Goal: Transaction & Acquisition: Purchase product/service

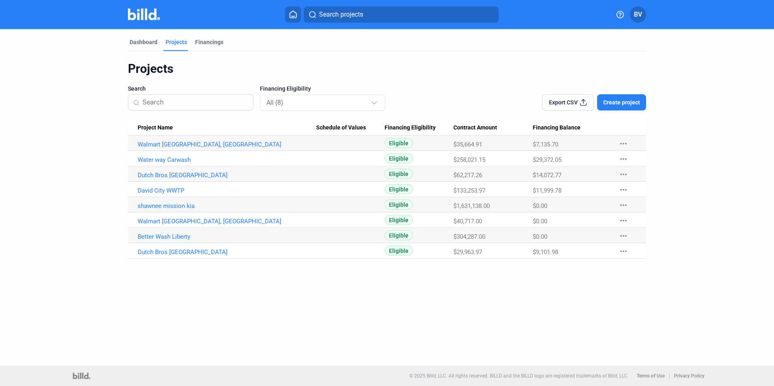
click at [695, 75] on dashboard "Dashboard Projects Financings Projects Search Financing Eligibility All (8) Exp…" at bounding box center [387, 144] width 697 height 230
click at [102, 143] on dashboard "Dashboard Projects Financings Projects Search Financing Eligibility All (8) Exp…" at bounding box center [387, 144] width 697 height 230
click at [149, 41] on div "Dashboard" at bounding box center [144, 42] width 28 height 8
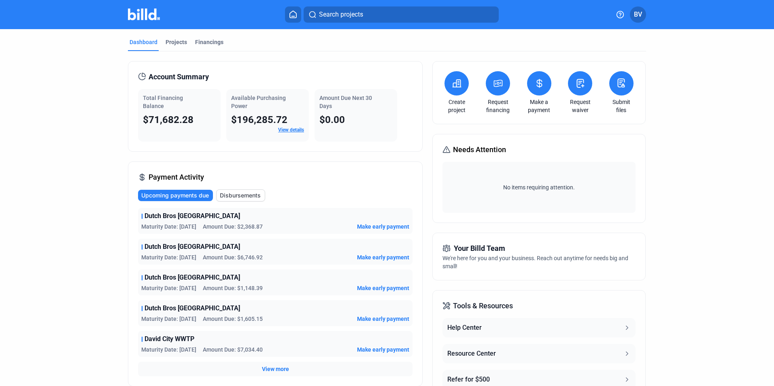
click at [424, 57] on div "Account Summary Total Financing Balance $71,682.28 Available Purchasing Power $…" at bounding box center [387, 288] width 518 height 474
click at [65, 43] on dashboard "Dashboard Projects Financings Account Summary Total Financing Balance $71,682.2…" at bounding box center [387, 277] width 697 height 497
click at [676, 92] on dashboard "Dashboard Projects Financings Account Summary Total Financing Balance $71,682.2…" at bounding box center [387, 277] width 697 height 497
drag, startPoint x: 147, startPoint y: 77, endPoint x: 456, endPoint y: 126, distance: 312.5
click at [448, 125] on div "Account Summary Total Financing Balance $71,682.28 Available Purchasing Power $…" at bounding box center [387, 288] width 518 height 474
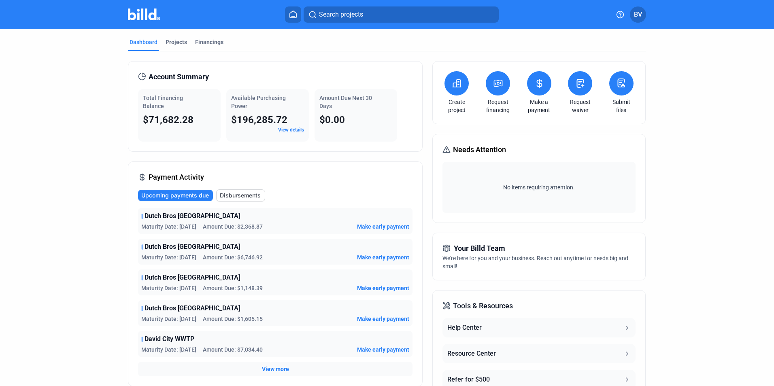
click at [671, 134] on dashboard "Dashboard Projects Financings Account Summary Total Financing Balance $71,682.2…" at bounding box center [387, 277] width 697 height 497
drag, startPoint x: 147, startPoint y: 77, endPoint x: 384, endPoint y: 118, distance: 240.8
click at [384, 118] on div "Account Summary Total Financing Balance $71,682.28 Available Purchasing Power $…" at bounding box center [275, 106] width 295 height 91
click at [726, 166] on dashboard "Dashboard Projects Financings Account Summary Total Financing Balance $71,682.2…" at bounding box center [387, 277] width 697 height 497
click at [112, 116] on div "Dashboard Projects Financings Account Summary Total Financing Balance $71,682.2…" at bounding box center [387, 277] width 551 height 497
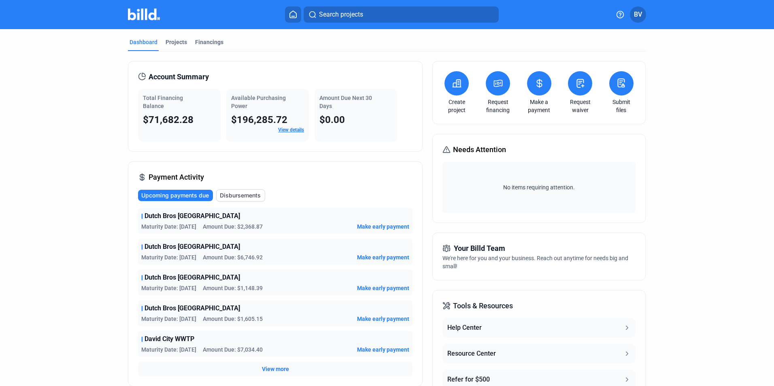
click at [261, 36] on mat-tab-group "Dashboard Projects Financings Account Summary Total Financing Balance $71,682.2…" at bounding box center [387, 277] width 518 height 497
drag, startPoint x: 608, startPoint y: 11, endPoint x: 659, endPoint y: 21, distance: 52.4
click at [659, 21] on div "Search projects BV" at bounding box center [387, 14] width 631 height 16
drag, startPoint x: 659, startPoint y: 21, endPoint x: 636, endPoint y: 42, distance: 31.0
click at [636, 42] on div "Dashboard Projects Financings" at bounding box center [387, 44] width 518 height 13
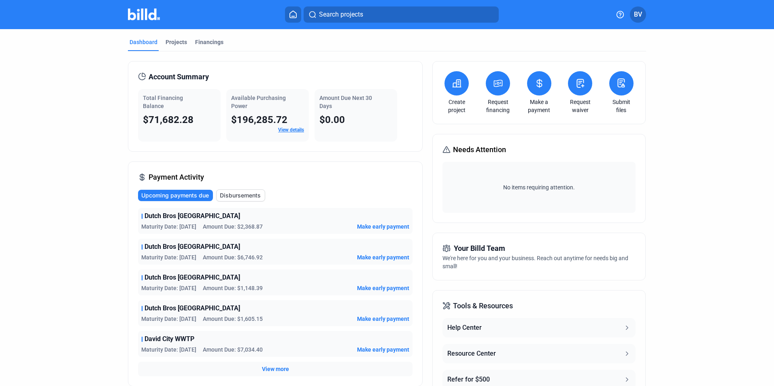
click at [295, 48] on div "Dashboard Projects Financings" at bounding box center [387, 44] width 518 height 13
drag, startPoint x: 117, startPoint y: 38, endPoint x: 253, endPoint y: 43, distance: 135.3
click at [253, 43] on div "Dashboard Projects Financings Account Summary Total Financing Balance $71,682.2…" at bounding box center [387, 277] width 551 height 497
click at [255, 44] on div "Dashboard Projects Financings" at bounding box center [387, 44] width 518 height 13
drag, startPoint x: 240, startPoint y: 40, endPoint x: 118, endPoint y: 45, distance: 122.0
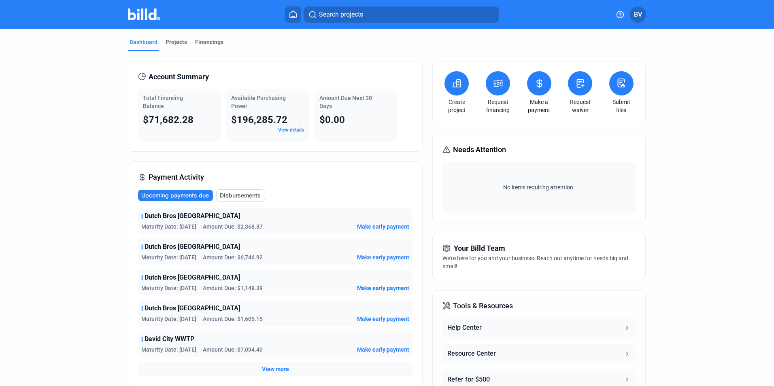
click at [118, 45] on div "Dashboard Projects Financings Account Summary Total Financing Balance $71,682.2…" at bounding box center [387, 277] width 551 height 497
drag, startPoint x: 118, startPoint y: 45, endPoint x: 108, endPoint y: 59, distance: 17.0
click at [108, 59] on dashboard "Dashboard Projects Financings Account Summary Total Financing Balance $71,682.2…" at bounding box center [387, 277] width 697 height 497
drag, startPoint x: 241, startPoint y: 45, endPoint x: 117, endPoint y: 52, distance: 123.7
click at [117, 52] on div "Dashboard Projects Financings Account Summary Total Financing Balance $71,682.2…" at bounding box center [387, 277] width 551 height 497
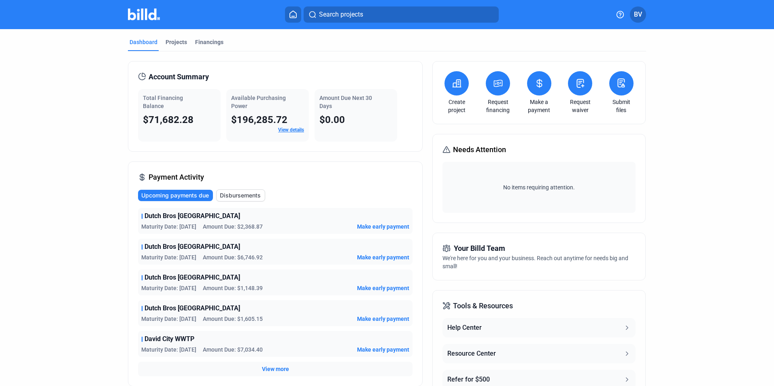
drag, startPoint x: 107, startPoint y: 38, endPoint x: 247, endPoint y: 51, distance: 140.4
click at [247, 51] on dashboard "Dashboard Projects Financings Account Summary Total Financing Balance $71,682.2…" at bounding box center [387, 277] width 697 height 497
click at [68, 61] on dashboard "Dashboard Projects Financings Account Summary Total Financing Balance $71,682.2…" at bounding box center [387, 277] width 697 height 497
drag, startPoint x: 98, startPoint y: 39, endPoint x: 274, endPoint y: 45, distance: 176.3
click at [272, 45] on dashboard "Dashboard Projects Financings Account Summary Total Financing Balance $71,682.2…" at bounding box center [387, 277] width 697 height 497
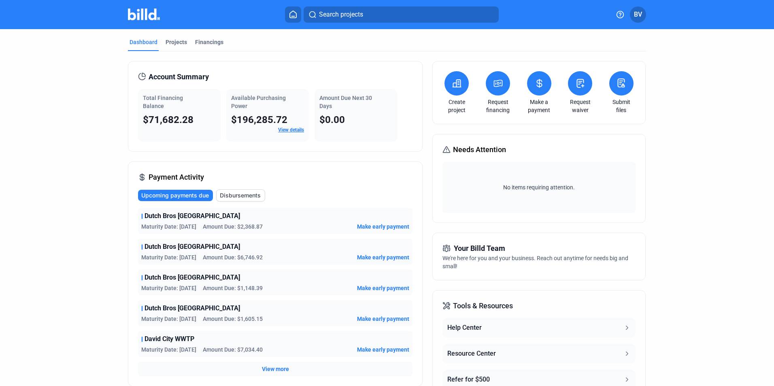
drag, startPoint x: 274, startPoint y: 45, endPoint x: 392, endPoint y: 54, distance: 119.0
click at [392, 54] on div "Account Summary Total Financing Balance $71,682.28 Available Purchasing Power $…" at bounding box center [387, 288] width 518 height 474
click at [130, 47] on div "Dashboard" at bounding box center [143, 44] width 31 height 13
click at [181, 47] on div "Projects" at bounding box center [176, 44] width 25 height 13
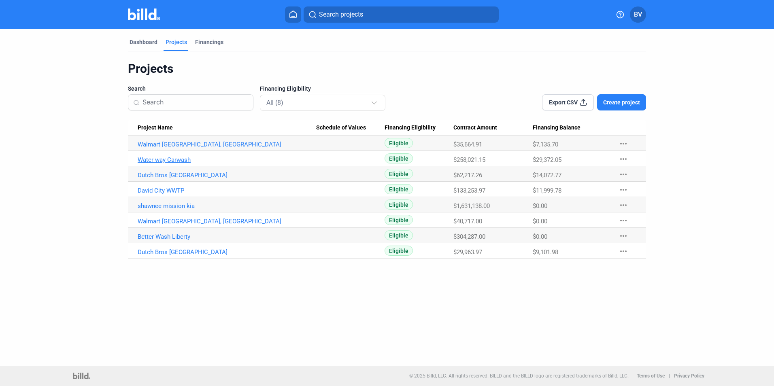
click at [183, 160] on link "Water way Carwash" at bounding box center [227, 159] width 179 height 7
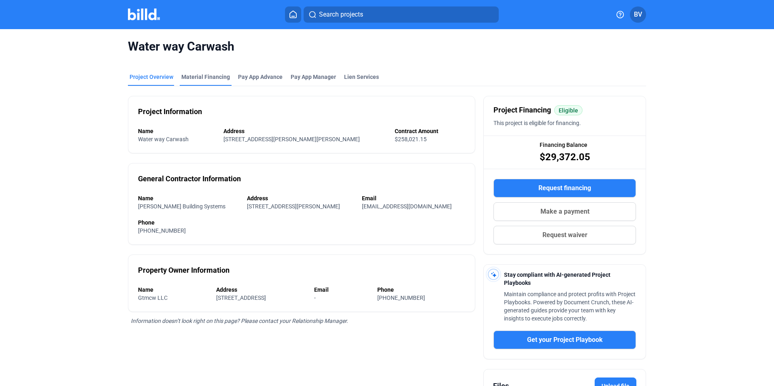
click at [211, 78] on div "Material Financing" at bounding box center [205, 77] width 49 height 8
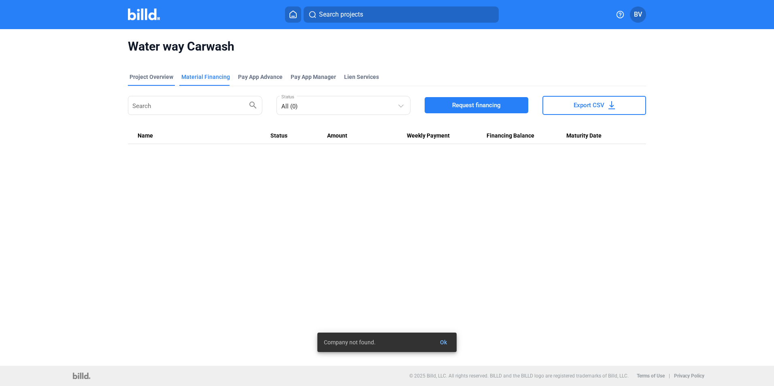
click at [153, 74] on div "Project Overview" at bounding box center [152, 77] width 44 height 8
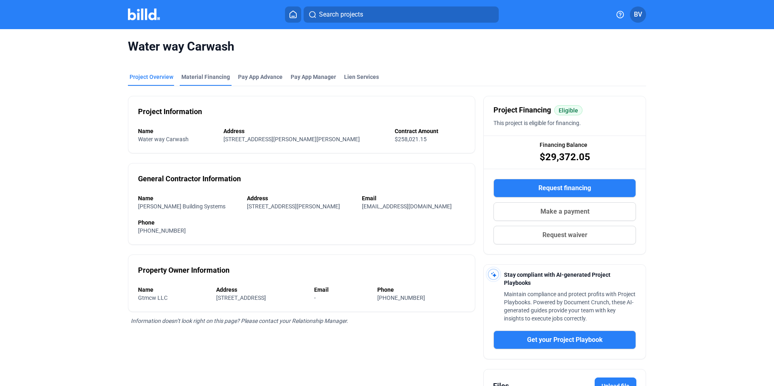
click at [201, 78] on div "Material Financing" at bounding box center [205, 77] width 49 height 8
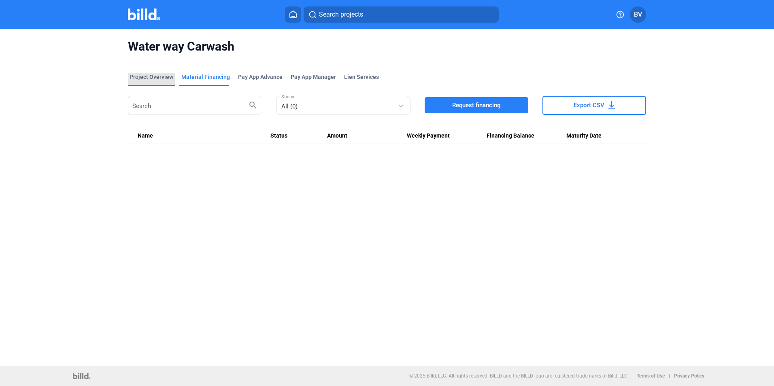
click at [157, 76] on div "Project Overview" at bounding box center [152, 77] width 44 height 8
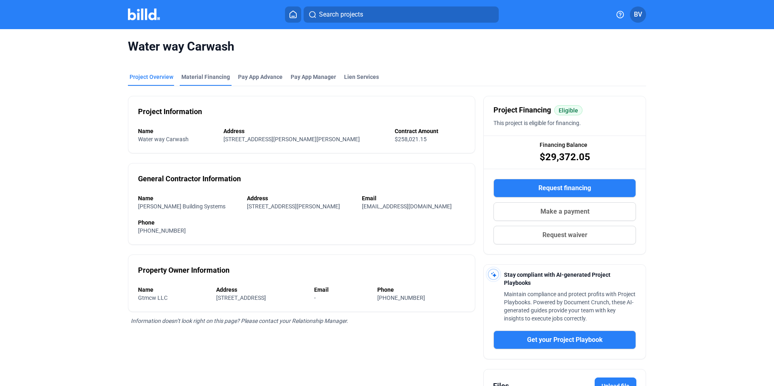
click at [198, 79] on div "Material Financing" at bounding box center [205, 77] width 49 height 8
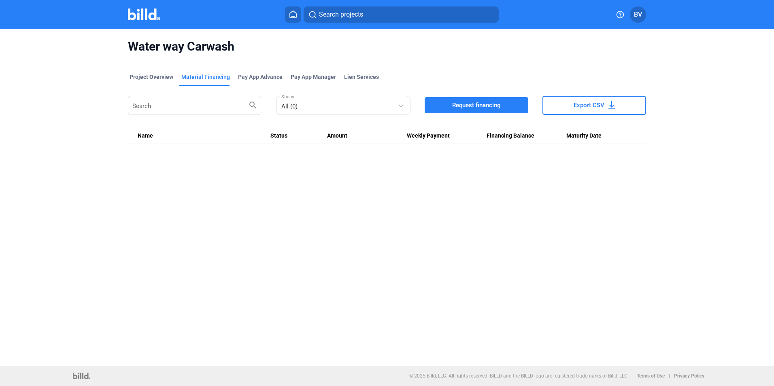
click at [104, 168] on div "Water way Carwash Project Overview Material Financing Pay App Advance Pay App M…" at bounding box center [387, 197] width 774 height 337
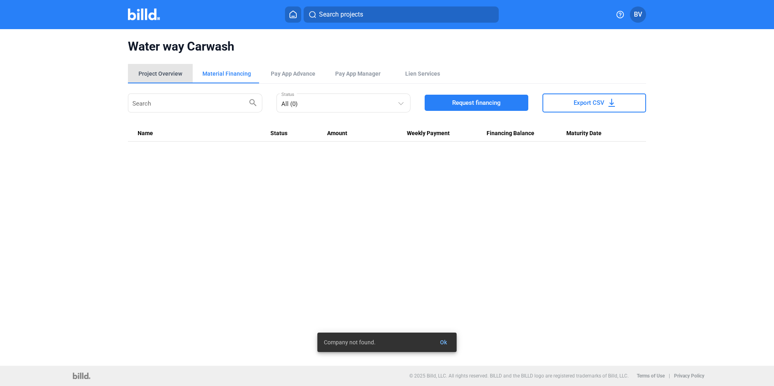
click at [179, 74] on div "Project Overview" at bounding box center [161, 74] width 44 height 8
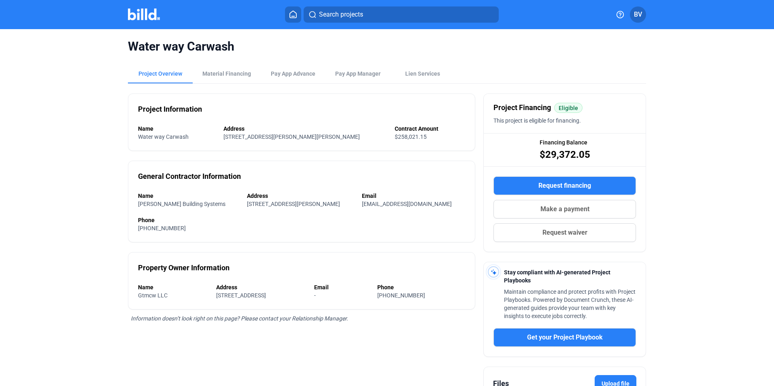
click at [291, 16] on icon at bounding box center [293, 15] width 8 height 8
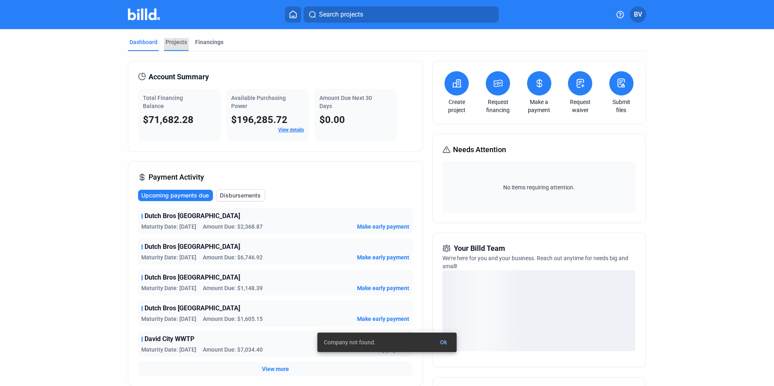
click at [181, 39] on div "Projects" at bounding box center [176, 42] width 21 height 8
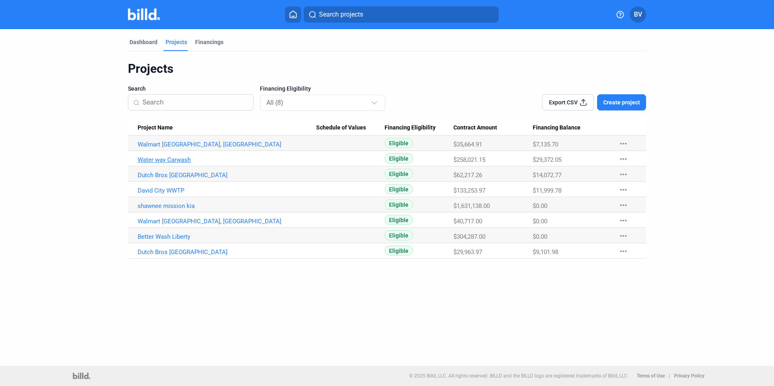
click at [181, 157] on link "Water way Carwash" at bounding box center [227, 159] width 179 height 7
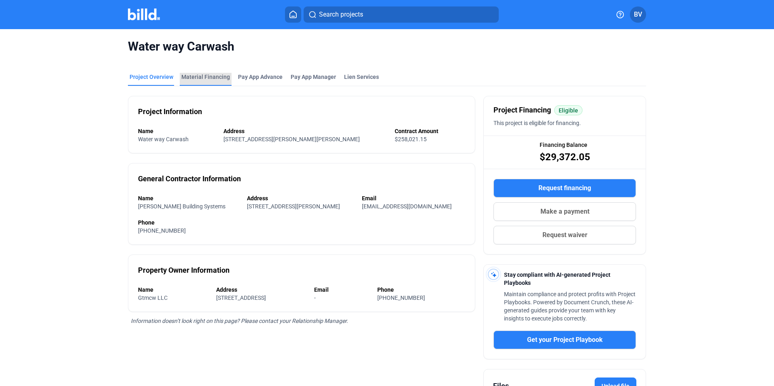
click at [209, 75] on div "Material Financing" at bounding box center [205, 77] width 49 height 8
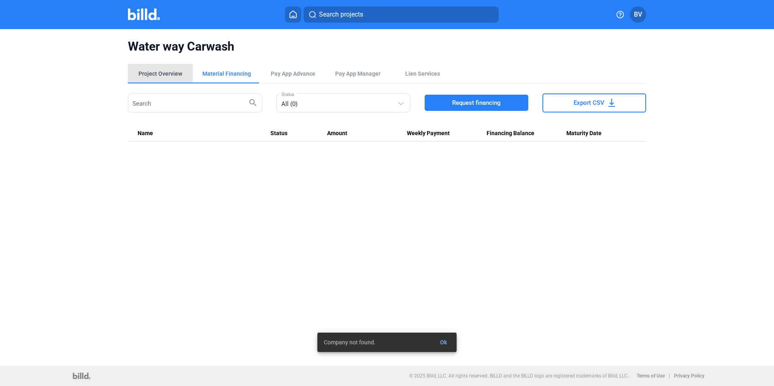
click at [181, 75] on div "Project Overview" at bounding box center [161, 74] width 44 height 8
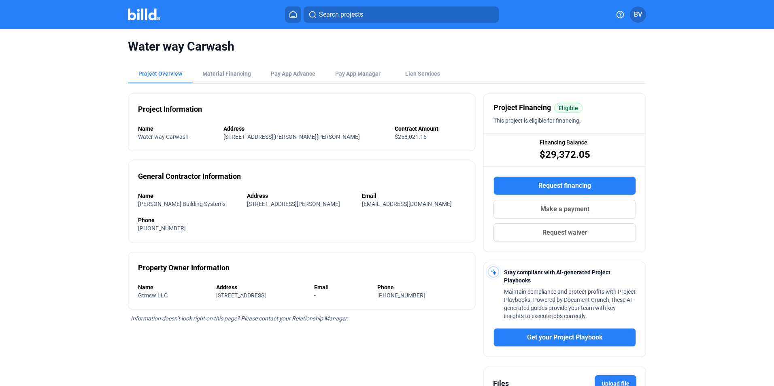
drag, startPoint x: 99, startPoint y: 155, endPoint x: 73, endPoint y: 113, distance: 49.3
click at [98, 155] on div "Water way Carwash Project Overview Material Financing Pay App Advance Pay App M…" at bounding box center [387, 243] width 650 height 429
click at [229, 79] on div "Material Financing" at bounding box center [227, 73] width 68 height 19
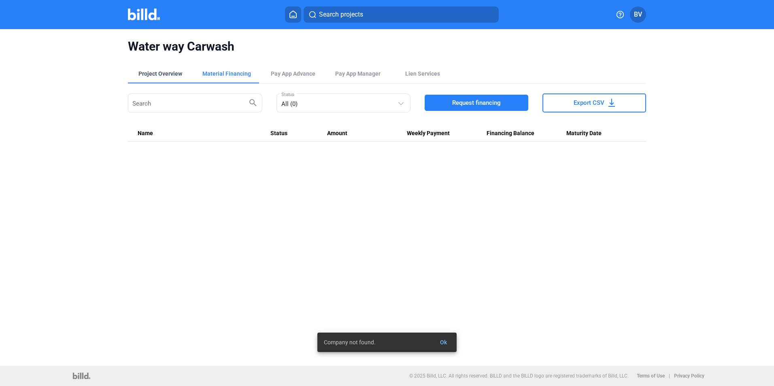
click at [167, 73] on div "Project Overview" at bounding box center [161, 74] width 44 height 8
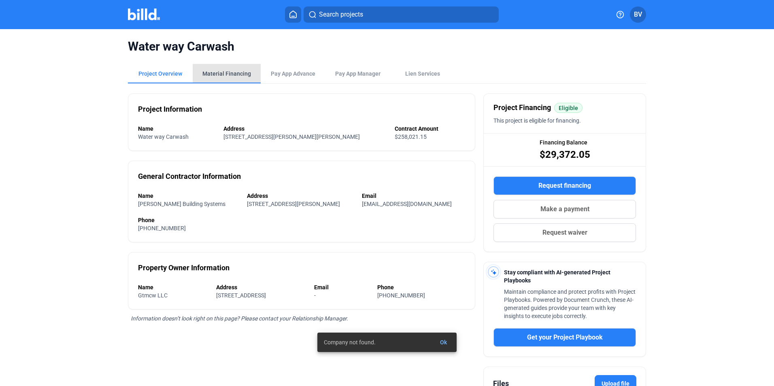
click at [226, 74] on div "Material Financing" at bounding box center [227, 74] width 49 height 8
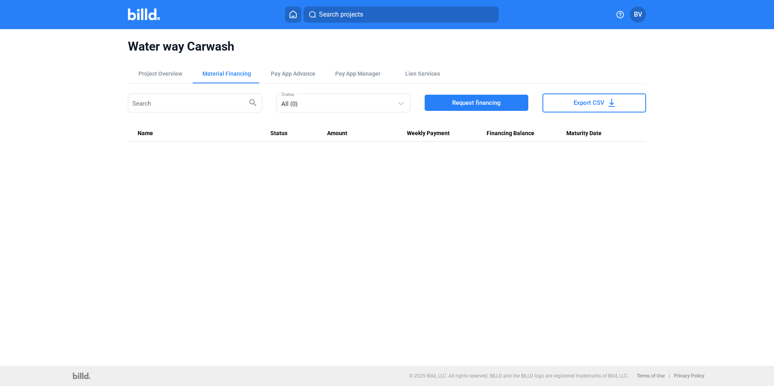
click at [119, 95] on div "Water way Carwash Project Overview Material Financing Pay App Advance Pay App M…" at bounding box center [387, 90] width 650 height 122
click at [162, 258] on div "Water way Carwash Project Overview Material Financing Pay App Advance Pay App M…" at bounding box center [387, 197] width 774 height 337
click at [146, 12] on img at bounding box center [144, 15] width 32 height 12
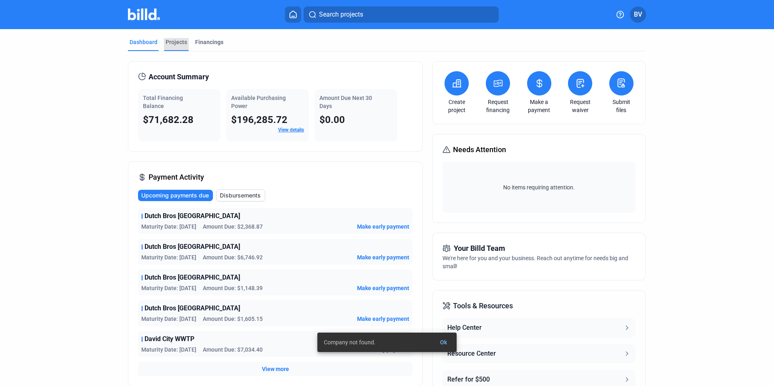
click at [181, 41] on div "Projects" at bounding box center [176, 42] width 21 height 8
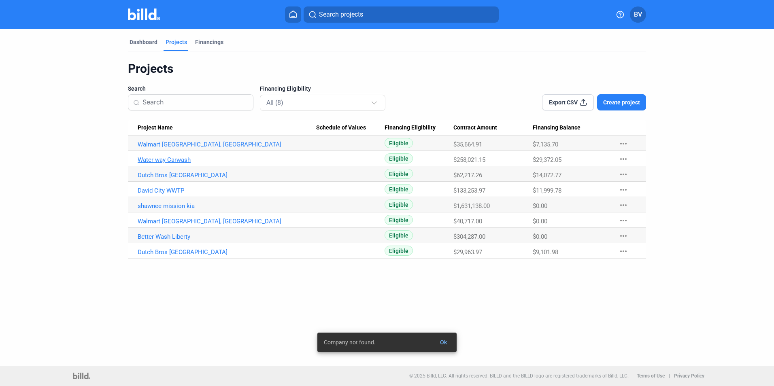
click at [181, 161] on link "Water way Carwash" at bounding box center [227, 159] width 179 height 7
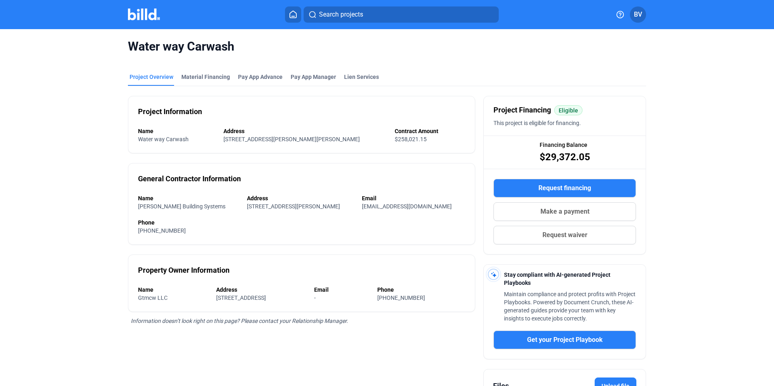
click at [200, 64] on mat-tab-group "Project Overview Material Financing Pay App Advance Pay App Manager Lien Servic…" at bounding box center [387, 257] width 518 height 387
click at [200, 78] on div "Material Financing" at bounding box center [205, 77] width 49 height 8
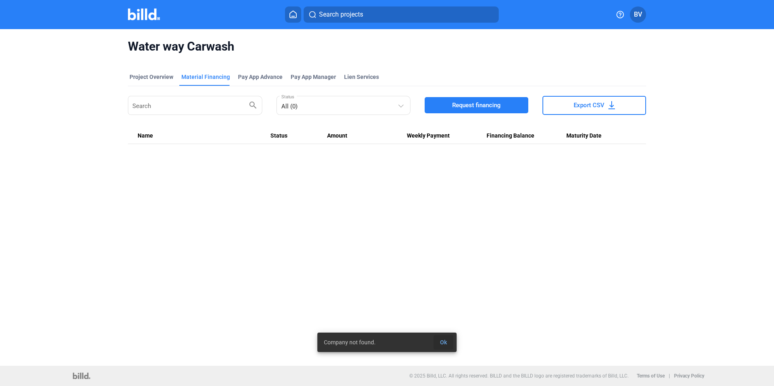
click at [445, 341] on span "Ok" at bounding box center [443, 342] width 7 height 6
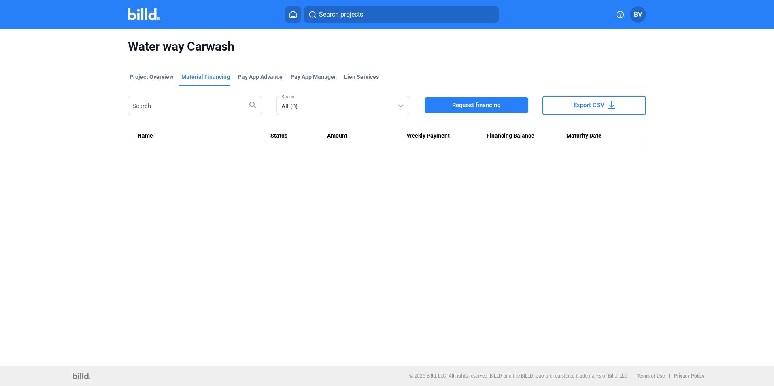
click at [245, 151] on div "Project Overview Material Financing Pay App Advance Pay App Manager Lien Servic…" at bounding box center [387, 109] width 518 height 90
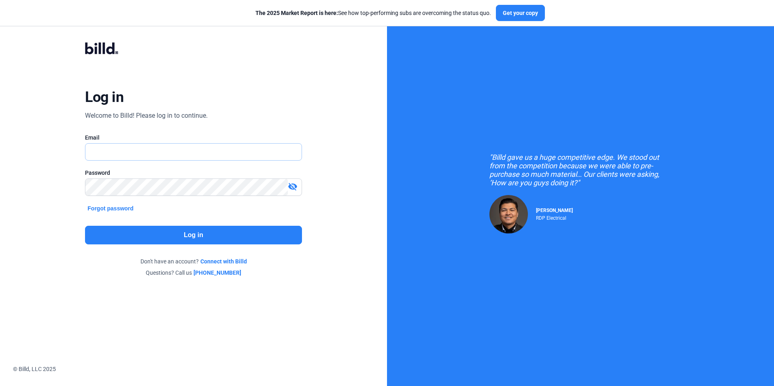
type input "[EMAIL_ADDRESS][DOMAIN_NAME]"
click at [177, 235] on button "Log in" at bounding box center [193, 235] width 217 height 19
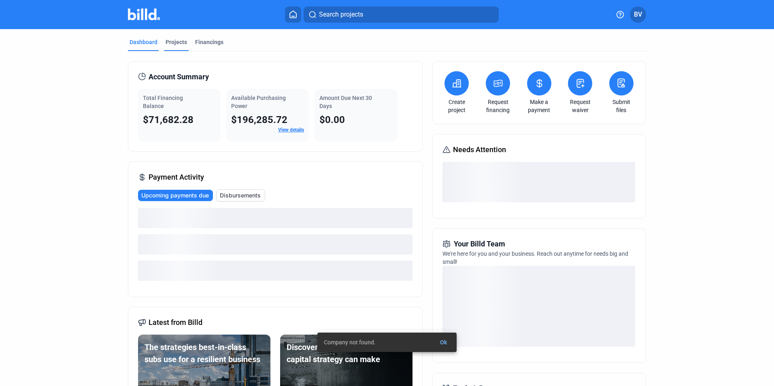
click at [174, 44] on div "Projects" at bounding box center [176, 42] width 21 height 8
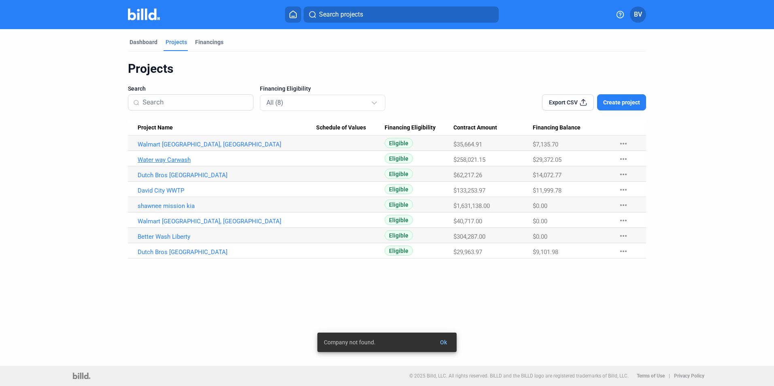
click at [174, 161] on link "Water way Carwash" at bounding box center [227, 159] width 179 height 7
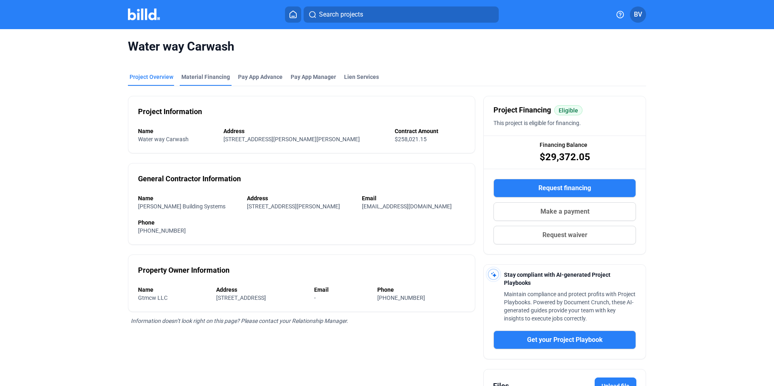
click at [190, 83] on div "Material Financing" at bounding box center [206, 79] width 52 height 13
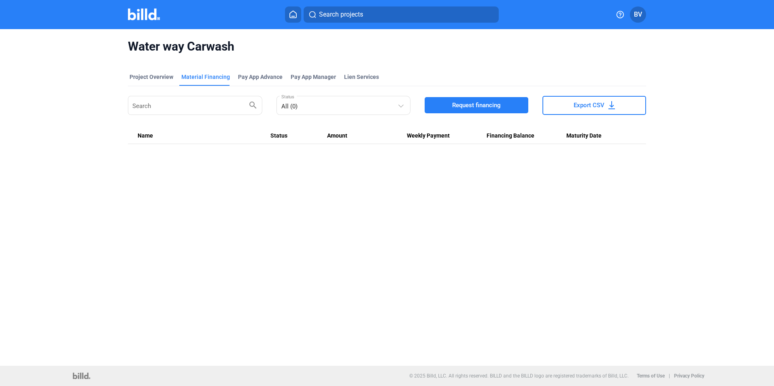
click at [213, 158] on div "Water way Carwash Project Overview Material Financing Pay App Advance Pay App M…" at bounding box center [387, 197] width 774 height 337
drag, startPoint x: 137, startPoint y: 133, endPoint x: 642, endPoint y: 137, distance: 505.1
click at [642, 136] on tr "Name Status Amount Weekly Payment Financing Balance Maturity Date" at bounding box center [387, 136] width 518 height 15
drag, startPoint x: 642, startPoint y: 137, endPoint x: 589, endPoint y: 191, distance: 75.9
click at [589, 191] on div "Water way Carwash Project Overview Material Financing Pay App Advance Pay App M…" at bounding box center [387, 197] width 774 height 337
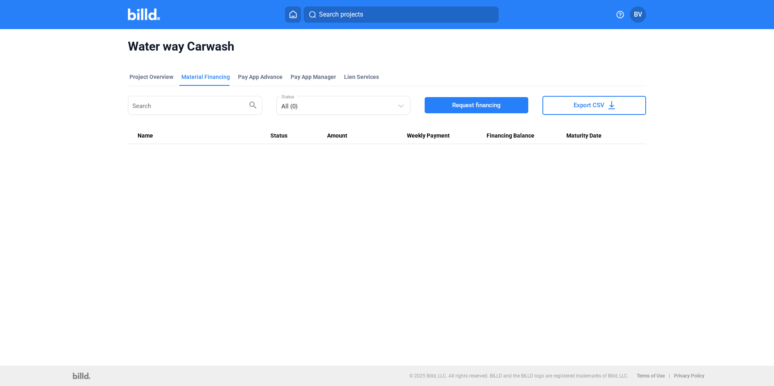
click at [420, 73] on div "Project Overview Material Financing Pay App Advance Pay App Manager Lien Servic…" at bounding box center [387, 79] width 518 height 13
click at [488, 104] on span "Request financing" at bounding box center [476, 105] width 49 height 8
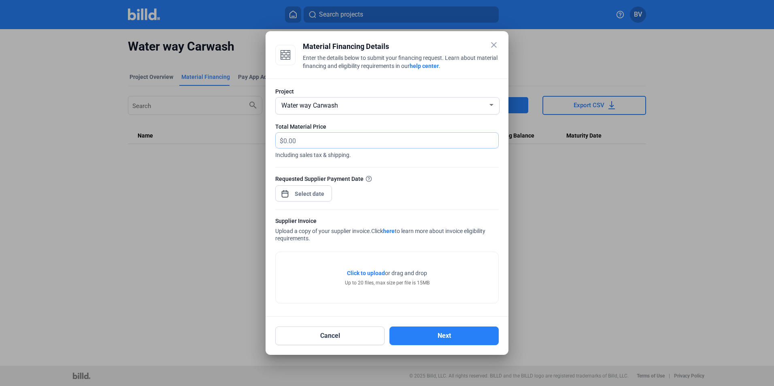
click at [309, 144] on input "text" at bounding box center [387, 141] width 206 height 16
type input "3,438.01"
click at [304, 190] on div "close Material Financing Details Enter the details below to submit your financi…" at bounding box center [387, 193] width 774 height 386
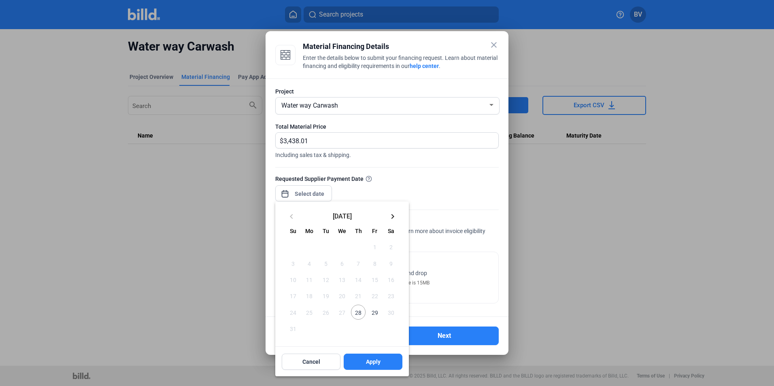
click at [357, 314] on span "28" at bounding box center [358, 312] width 15 height 15
click at [368, 363] on span "Apply" at bounding box center [373, 362] width 15 height 8
type input "Aug 28, 2025"
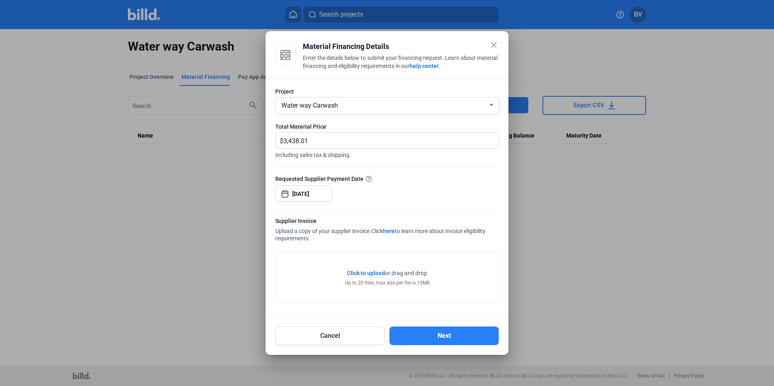
click at [357, 270] on span "Click to upload" at bounding box center [366, 273] width 38 height 6
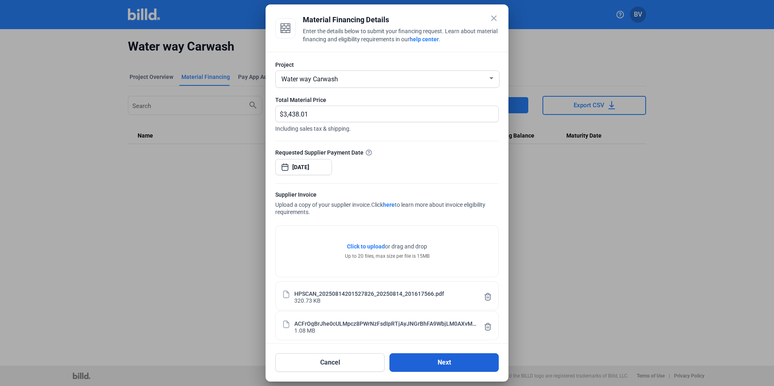
click at [421, 359] on button "Next" at bounding box center [444, 363] width 109 height 19
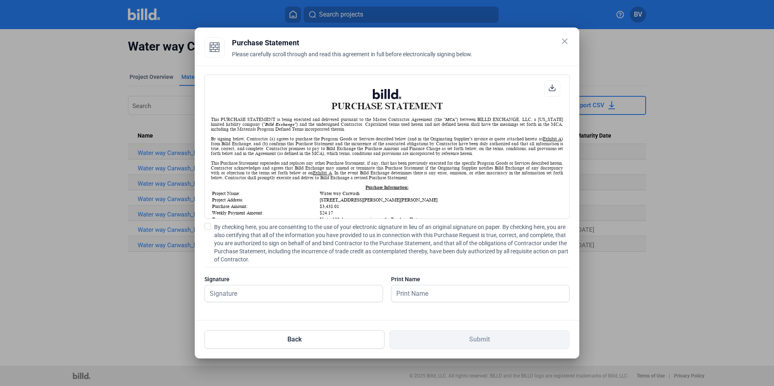
scroll to position [0, 0]
click at [232, 75] on div "PURCHASE STATEMENT This PURCHASE STATEMENT is being executed and delivered purs…" at bounding box center [387, 147] width 365 height 145
click at [215, 228] on span "By checking here, you are consenting to the use of your electronic signature in…" at bounding box center [392, 243] width 356 height 41
click at [0, 0] on input "By checking here, you are consenting to the use of your electronic signature in…" at bounding box center [0, 0] width 0 height 0
drag, startPoint x: 230, startPoint y: 292, endPoint x: 235, endPoint y: 294, distance: 5.4
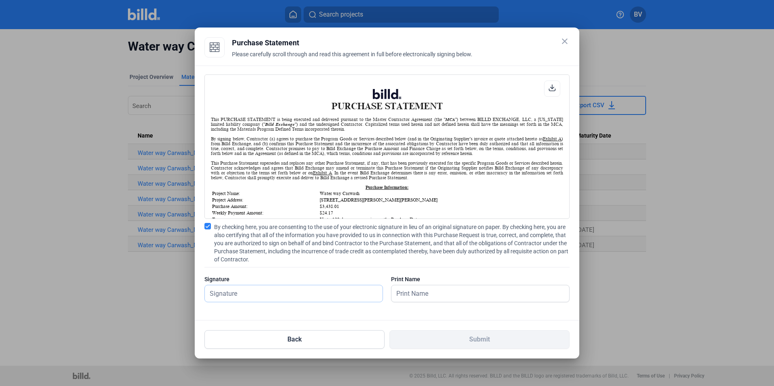
click at [230, 292] on input "text" at bounding box center [289, 294] width 169 height 17
type input "[PERSON_NAME]"
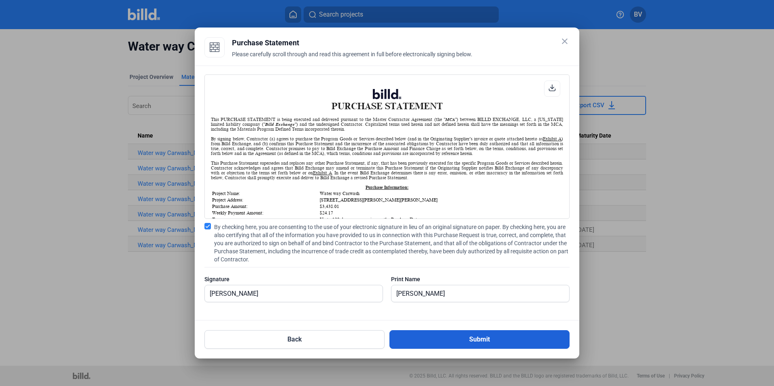
click at [467, 340] on button "Submit" at bounding box center [480, 340] width 180 height 19
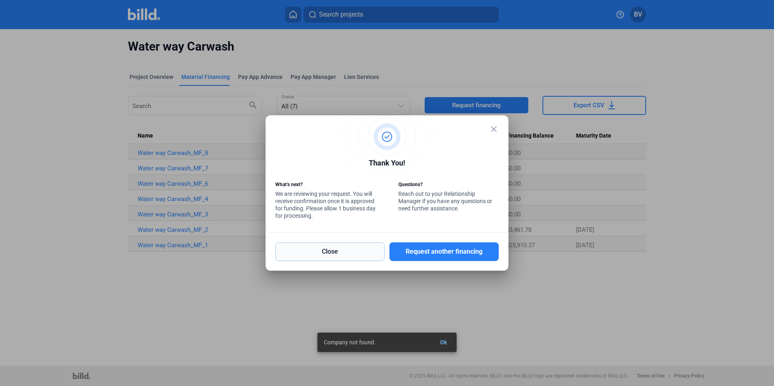
click at [362, 252] on button "Close" at bounding box center [329, 252] width 109 height 19
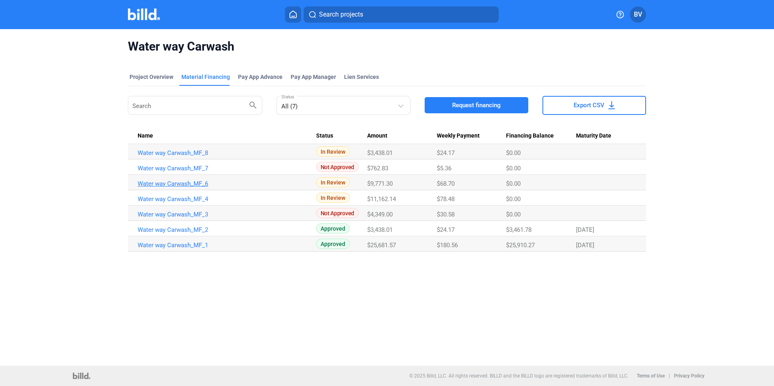
click at [196, 181] on link "Water way Carwash_MF_6" at bounding box center [227, 183] width 179 height 7
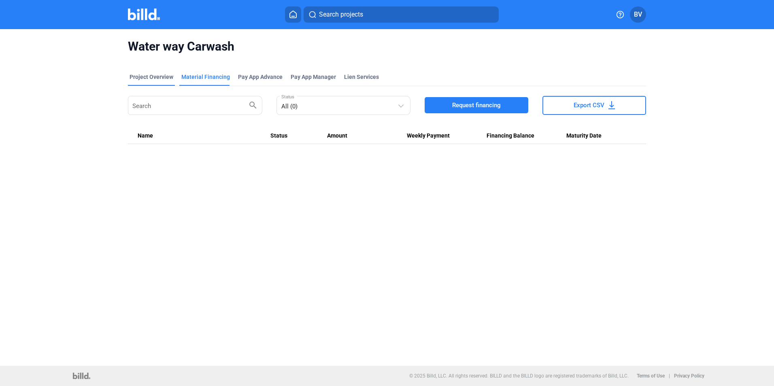
click at [163, 79] on div "Project Overview" at bounding box center [152, 77] width 44 height 8
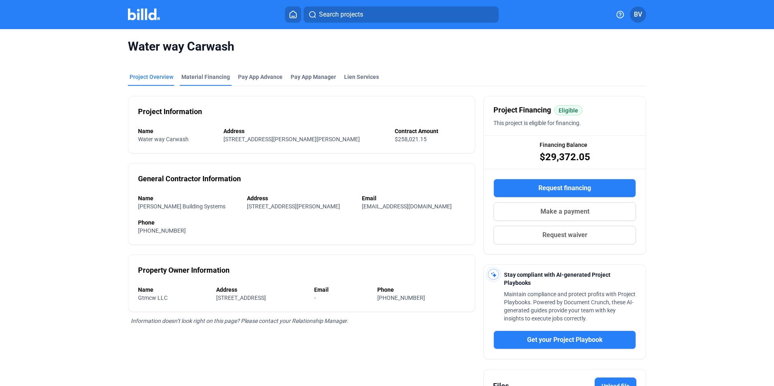
click at [190, 82] on div "Material Financing" at bounding box center [206, 79] width 52 height 13
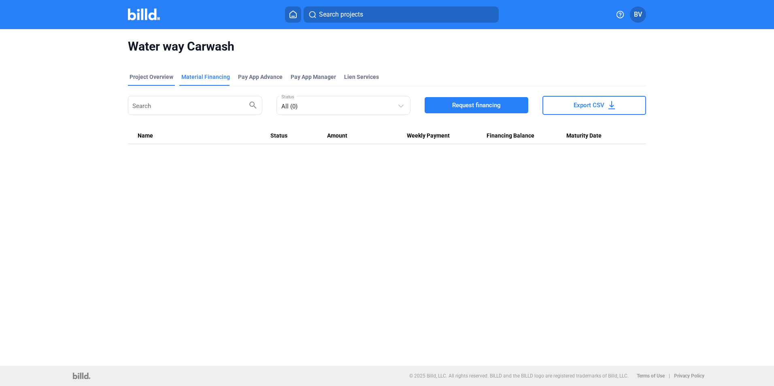
click at [168, 77] on div "Project Overview" at bounding box center [152, 77] width 44 height 8
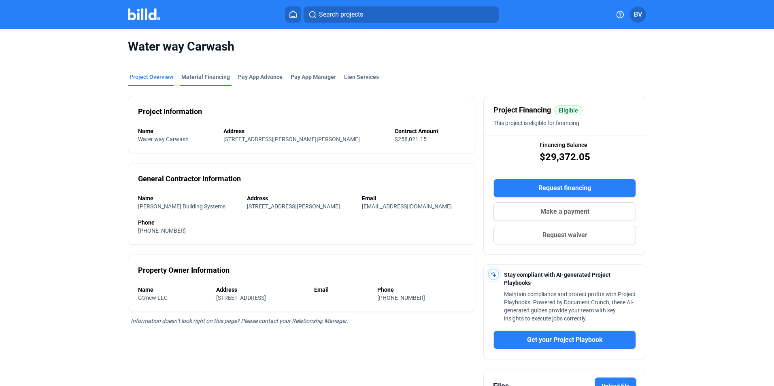
click at [190, 77] on div "Material Financing" at bounding box center [205, 77] width 49 height 8
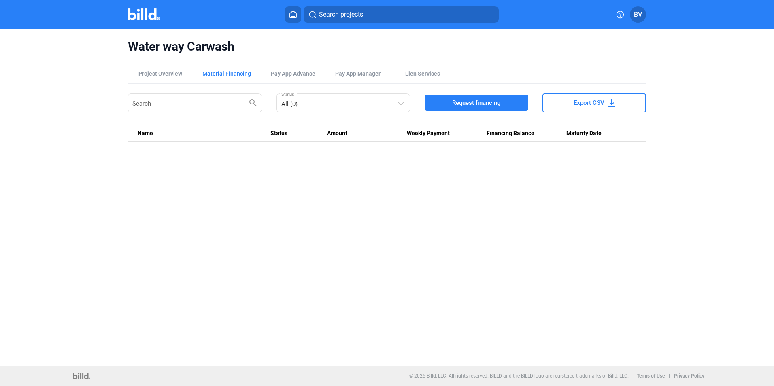
drag, startPoint x: 234, startPoint y: 48, endPoint x: 128, endPoint y: 49, distance: 105.7
click at [128, 49] on span "Water way Carwash" at bounding box center [387, 46] width 518 height 15
drag, startPoint x: 128, startPoint y: 49, endPoint x: 247, endPoint y: 43, distance: 118.9
click at [247, 43] on span "Water way Carwash" at bounding box center [387, 46] width 518 height 15
click at [247, 44] on span "Water way Carwash" at bounding box center [387, 46] width 518 height 15
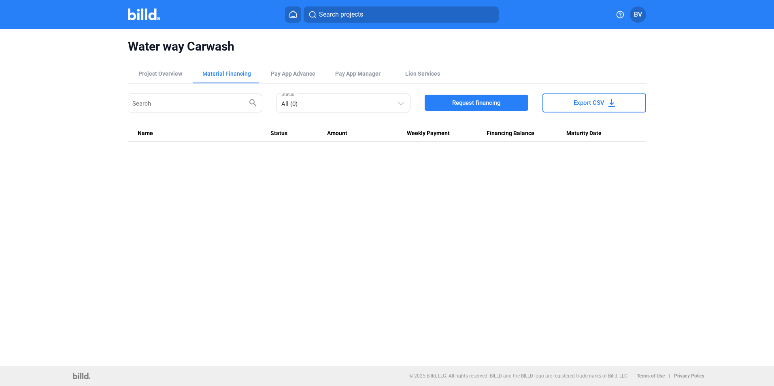
click at [126, 98] on div "Water way Carwash Project Overview Material Financing Pay App Advance Pay App M…" at bounding box center [387, 90] width 650 height 122
drag, startPoint x: 234, startPoint y: 47, endPoint x: 128, endPoint y: 55, distance: 105.6
click at [128, 55] on div "Water way Carwash" at bounding box center [387, 46] width 518 height 35
drag, startPoint x: 128, startPoint y: 55, endPoint x: 122, endPoint y: 53, distance: 7.2
click at [122, 53] on div "Water way Carwash Project Overview Material Financing Pay App Advance Pay App M…" at bounding box center [387, 90] width 650 height 122
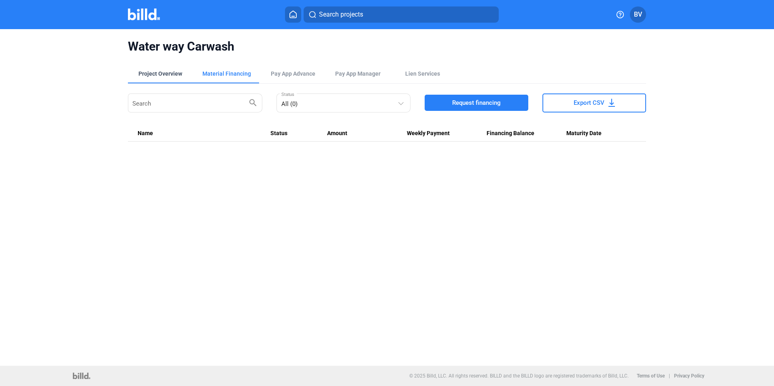
click at [177, 71] on div "Project Overview" at bounding box center [161, 74] width 44 height 8
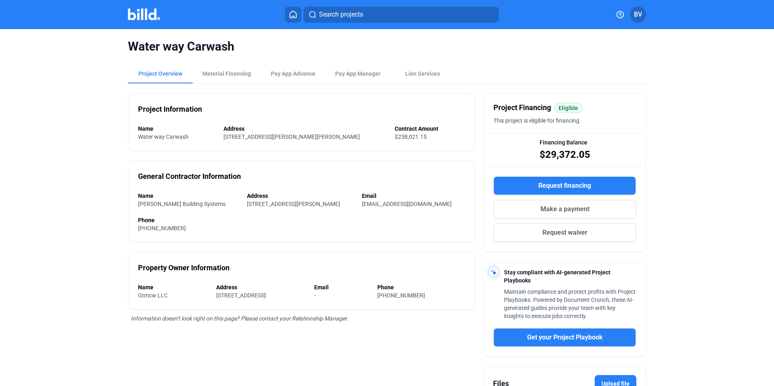
click at [292, 19] on button at bounding box center [293, 14] width 16 height 16
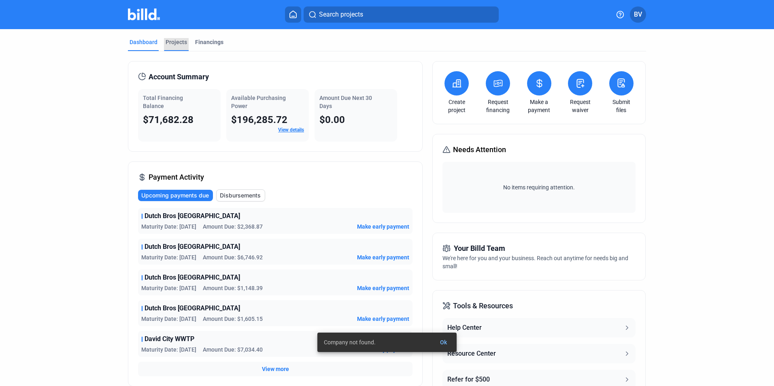
click at [173, 41] on div "Projects" at bounding box center [176, 42] width 21 height 8
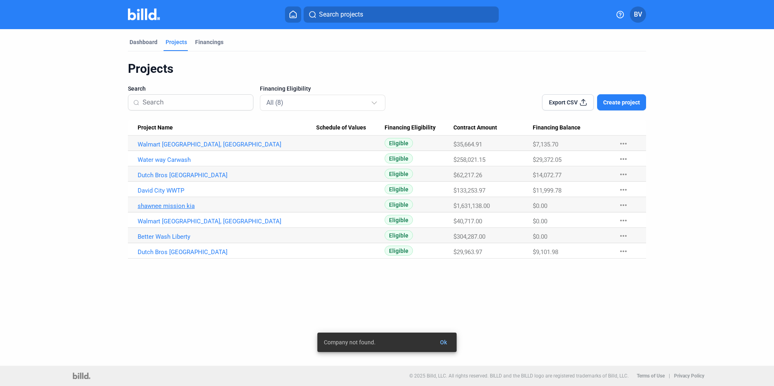
click at [187, 205] on link "shawnee mission kia" at bounding box center [227, 206] width 179 height 7
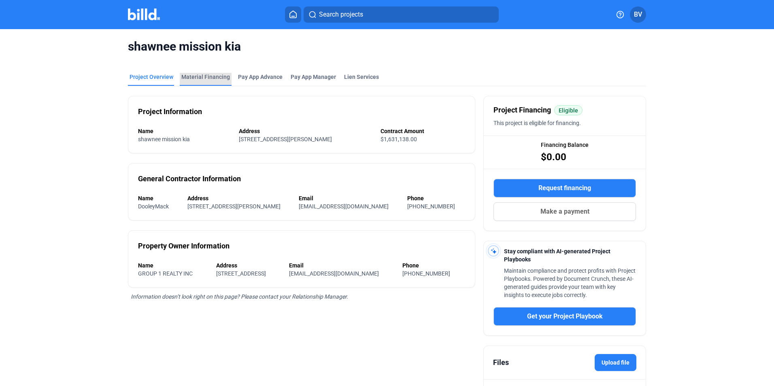
click at [209, 77] on div "Material Financing" at bounding box center [205, 77] width 49 height 8
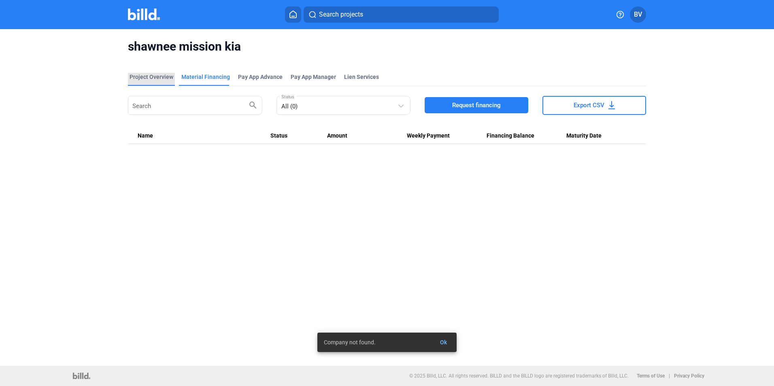
click at [164, 80] on div "Project Overview" at bounding box center [152, 77] width 44 height 8
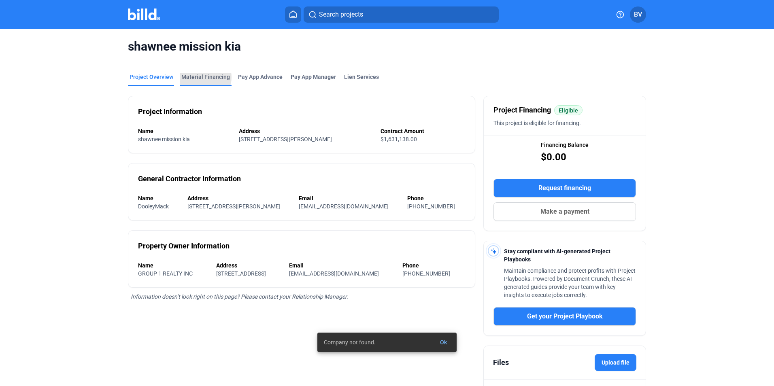
click at [201, 77] on div "Material Financing" at bounding box center [205, 77] width 49 height 8
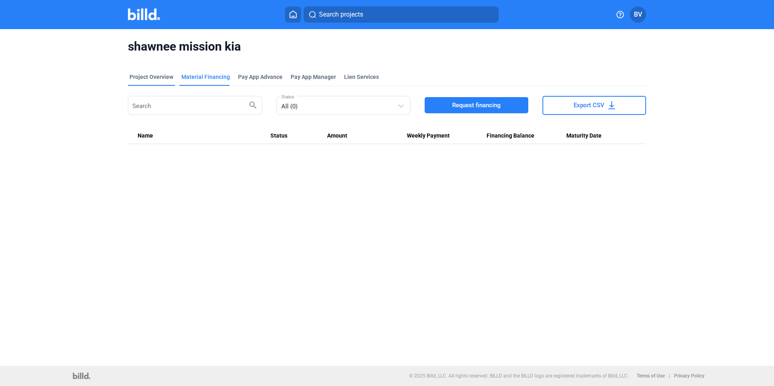
click at [170, 78] on div "Project Overview" at bounding box center [152, 77] width 44 height 8
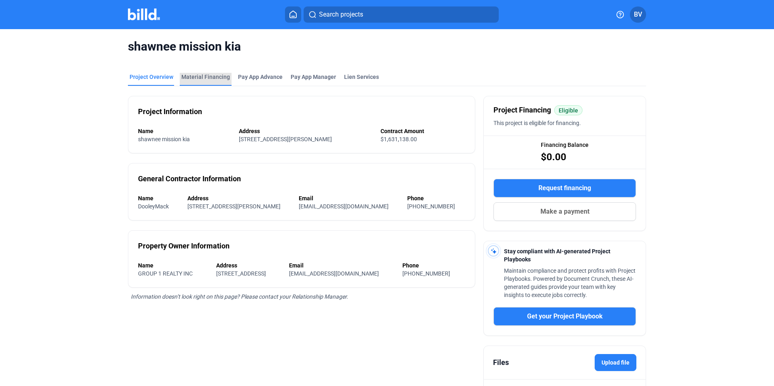
click at [204, 84] on div "Material Financing" at bounding box center [206, 79] width 52 height 13
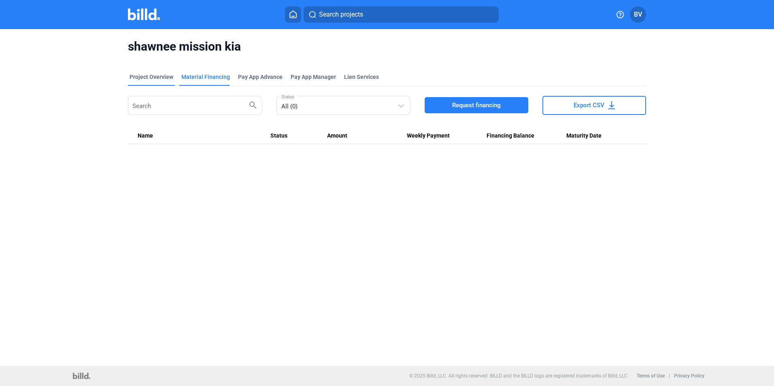
click at [164, 82] on div "Project Overview" at bounding box center [151, 79] width 47 height 13
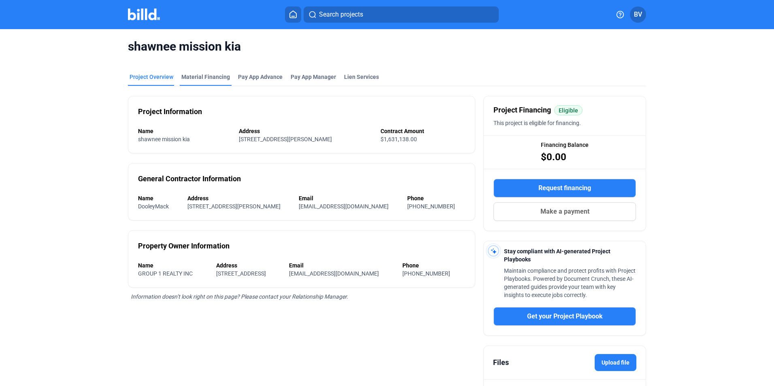
click at [207, 80] on div "Material Financing" at bounding box center [205, 77] width 49 height 8
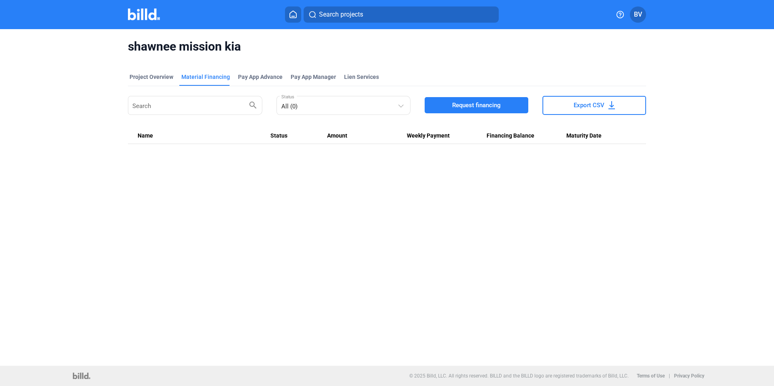
click at [494, 109] on span "Request financing" at bounding box center [476, 105] width 49 height 8
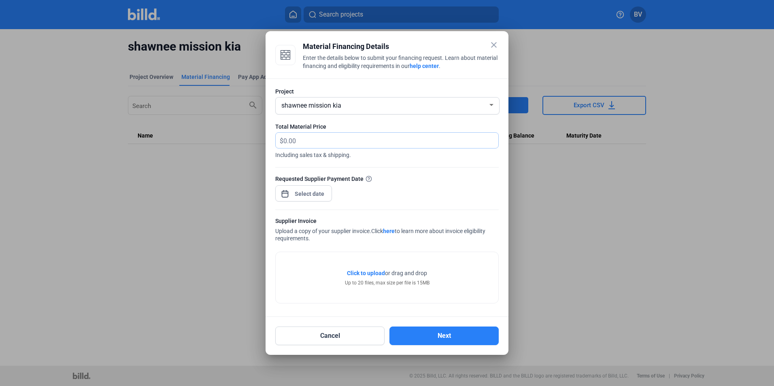
click at [329, 144] on input "text" at bounding box center [387, 141] width 206 height 16
type input "3,018.06"
click at [309, 189] on div "close Material Financing Details Enter the details below to submit your financi…" at bounding box center [387, 193] width 774 height 386
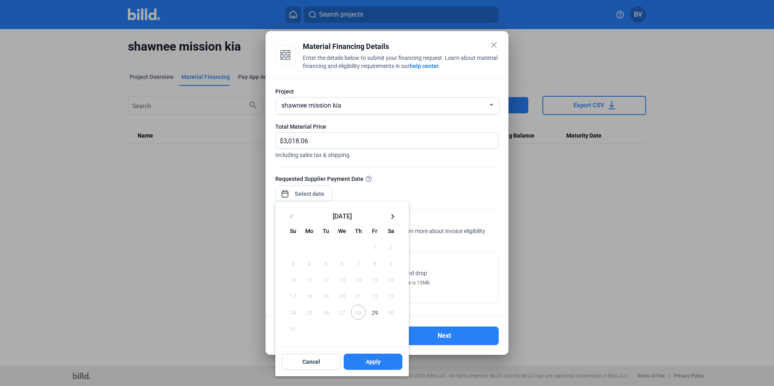
click at [379, 315] on span "29" at bounding box center [374, 312] width 15 height 15
click at [382, 360] on button "Apply" at bounding box center [373, 362] width 59 height 16
type input "[DATE]"
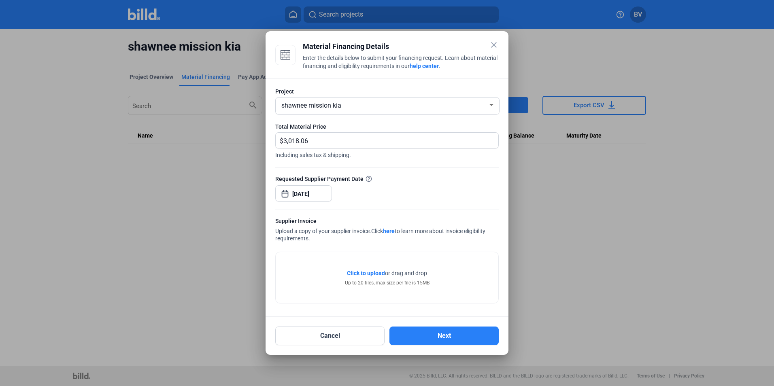
click at [361, 269] on div "Click to upload Tap to upload or drag and drop Up to 20 files, max size per fil…" at bounding box center [387, 277] width 223 height 51
click at [362, 273] on span "Click to upload" at bounding box center [366, 273] width 38 height 6
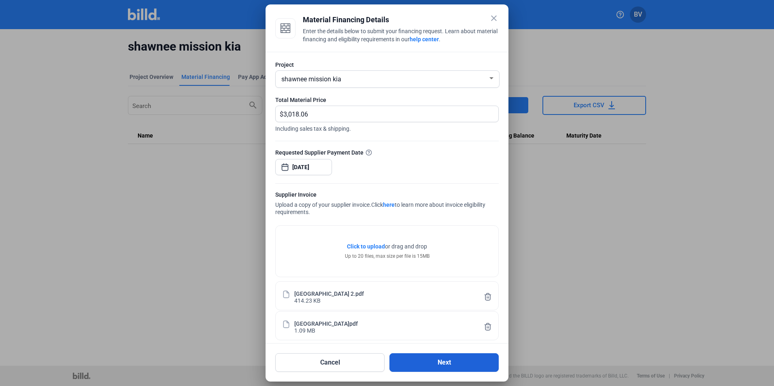
click at [435, 364] on button "Next" at bounding box center [444, 363] width 109 height 19
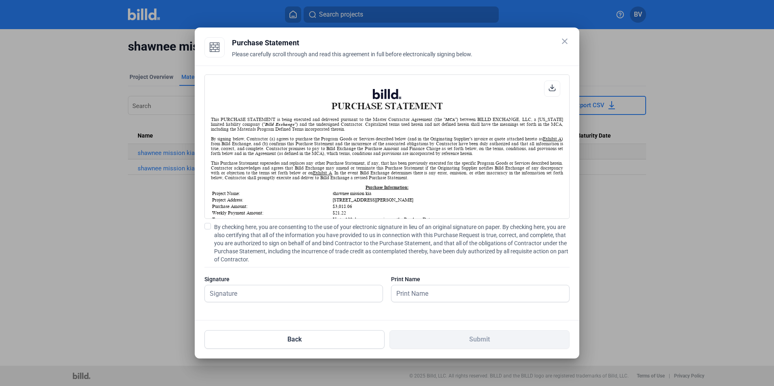
scroll to position [0, 0]
click at [214, 224] on label "By checking here, you are consenting to the use of your electronic signature in…" at bounding box center [387, 243] width 365 height 41
click at [0, 0] on input "By checking here, you are consenting to the use of your electronic signature in…" at bounding box center [0, 0] width 0 height 0
click at [251, 288] on input "text" at bounding box center [289, 294] width 169 height 17
type input "[PERSON_NAME]"
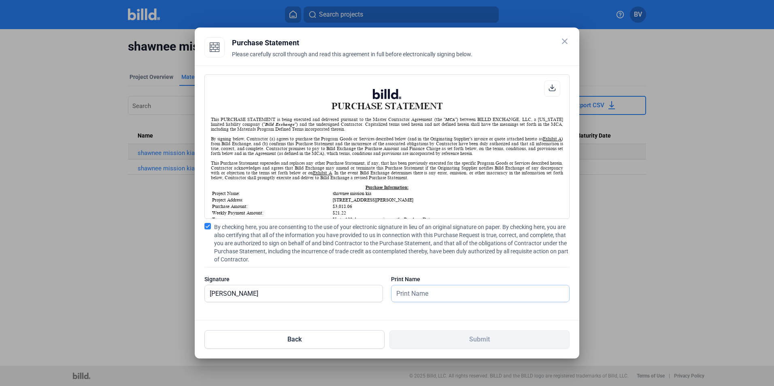
type input "[PERSON_NAME]"
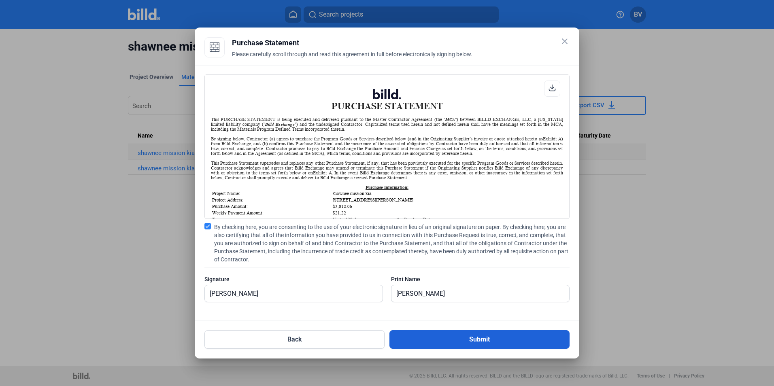
click at [503, 339] on button "Submit" at bounding box center [480, 340] width 180 height 19
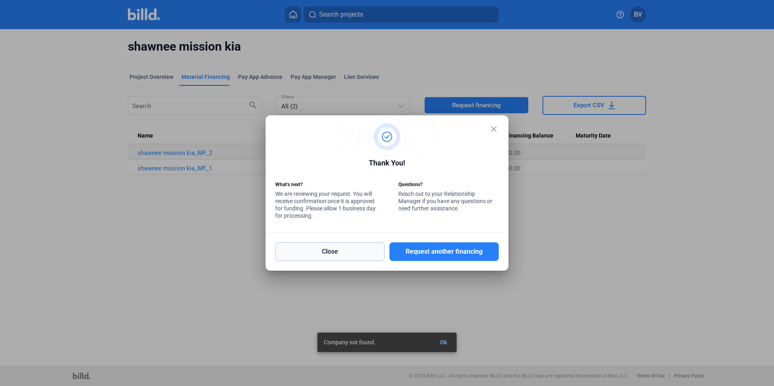
click at [335, 252] on button "Close" at bounding box center [329, 252] width 109 height 19
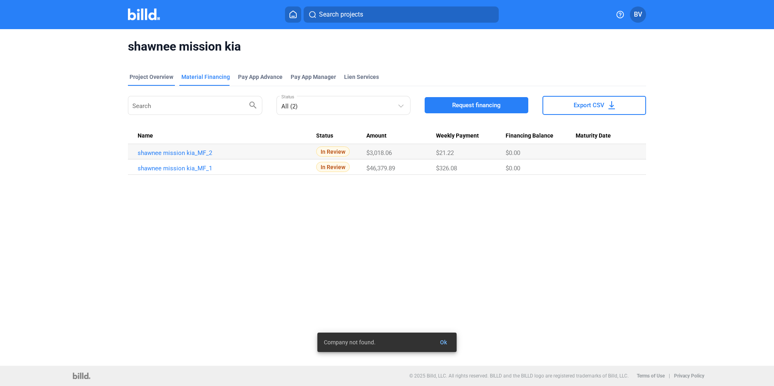
click at [158, 77] on div "Project Overview" at bounding box center [152, 77] width 44 height 8
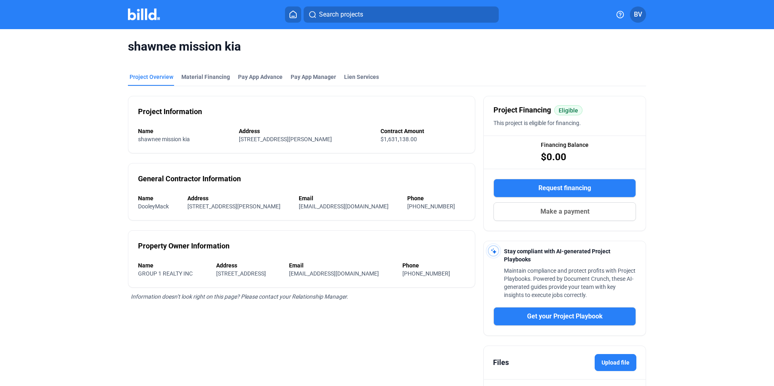
click at [294, 14] on icon at bounding box center [293, 15] width 8 height 8
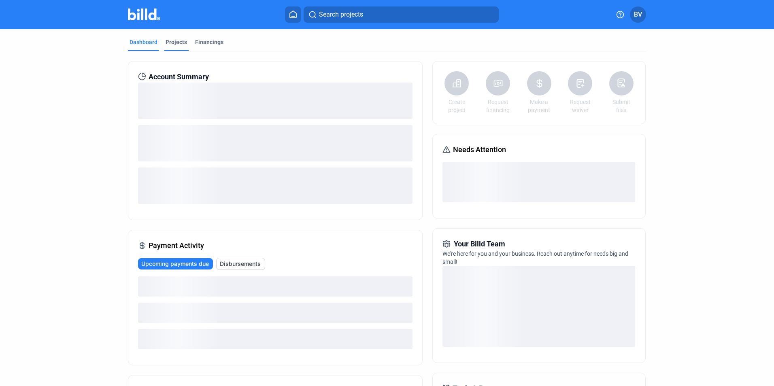
click at [176, 46] on div "Projects" at bounding box center [176, 42] width 21 height 8
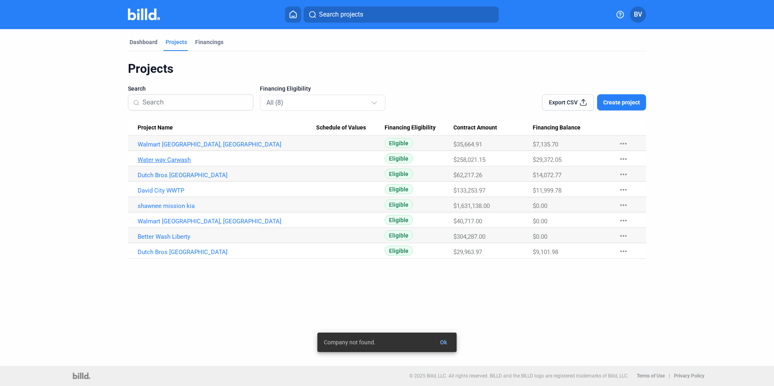
click at [178, 161] on link "Water way Carwash" at bounding box center [227, 159] width 179 height 7
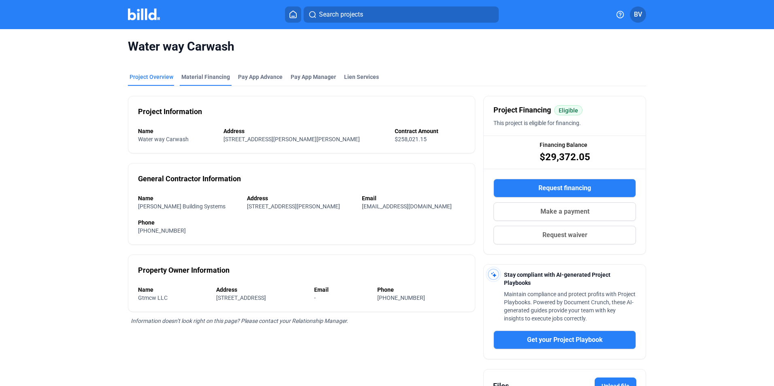
click at [214, 77] on div "Material Financing" at bounding box center [205, 77] width 49 height 8
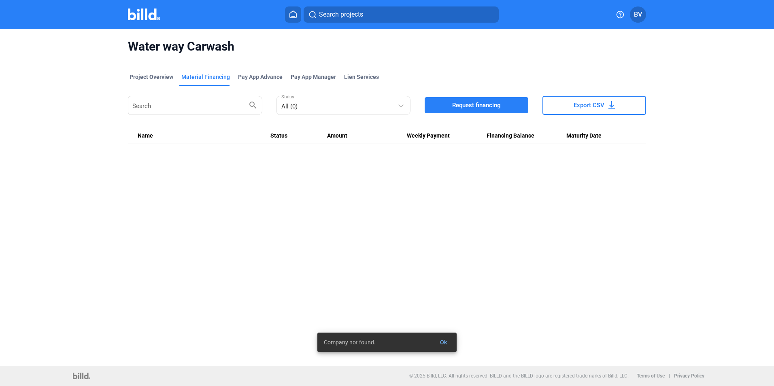
click at [471, 106] on span "Request financing" at bounding box center [476, 105] width 49 height 8
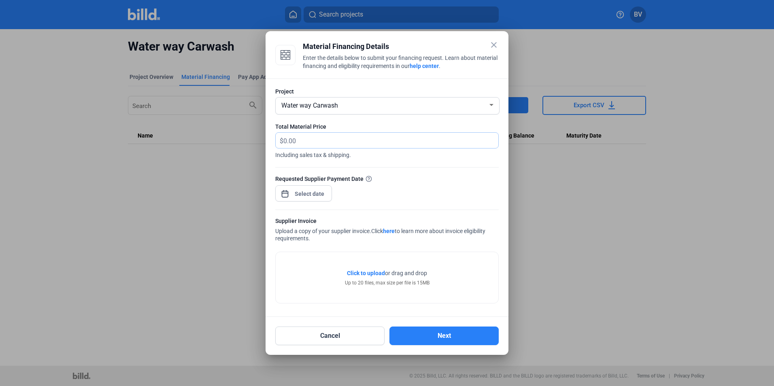
click at [322, 133] on input "text" at bounding box center [387, 141] width 206 height 16
type input "6,753.24"
click at [317, 194] on div "close Material Financing Details Enter the details below to submit your financi…" at bounding box center [387, 193] width 774 height 386
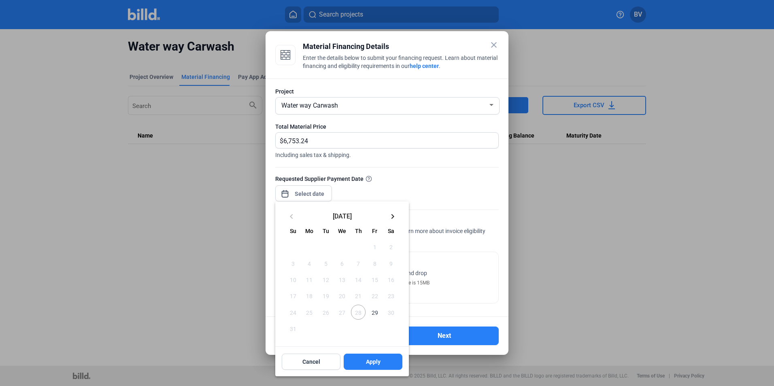
click at [377, 310] on span "29" at bounding box center [374, 312] width 15 height 15
click at [375, 360] on span "Apply" at bounding box center [373, 362] width 15 height 8
type input "[DATE]"
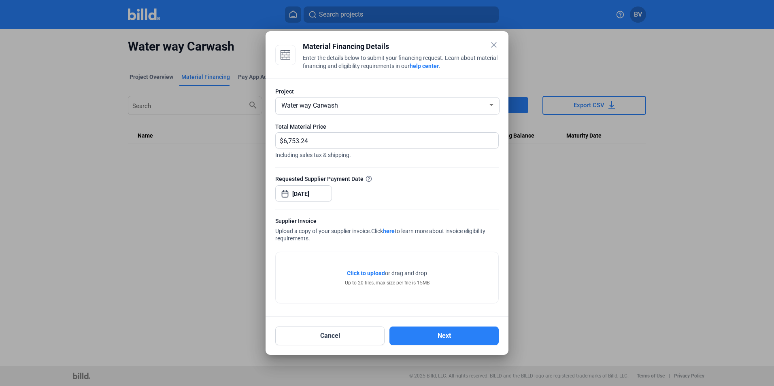
click at [375, 277] on span "Click to upload Tap to upload" at bounding box center [366, 273] width 38 height 8
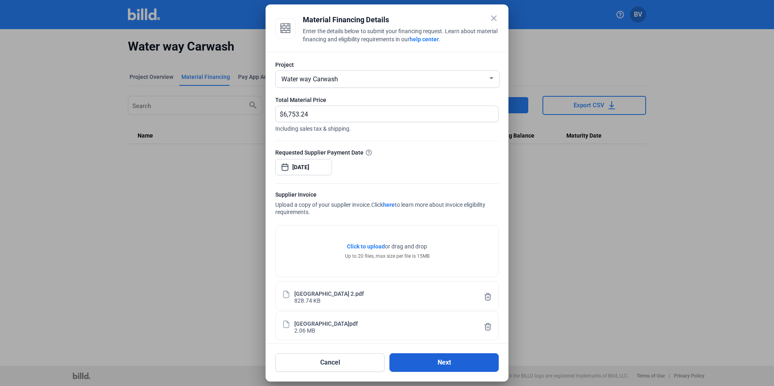
click at [424, 360] on button "Next" at bounding box center [444, 363] width 109 height 19
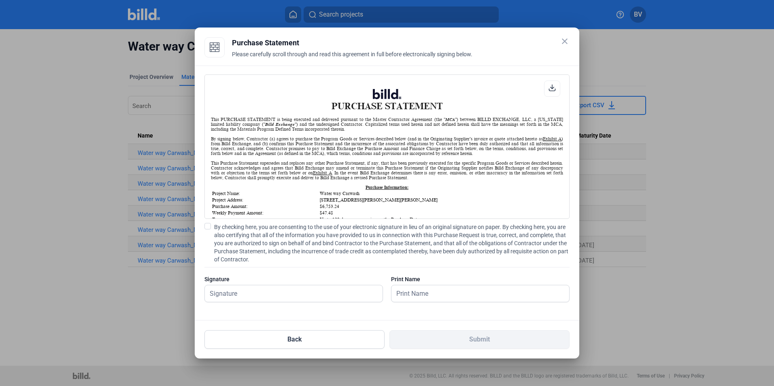
scroll to position [0, 0]
click at [296, 234] on span "By checking here, you are consenting to the use of your electronic signature in…" at bounding box center [392, 243] width 356 height 41
click at [0, 0] on input "By checking here, you are consenting to the use of your electronic signature in…" at bounding box center [0, 0] width 0 height 0
click at [303, 294] on input "text" at bounding box center [294, 294] width 178 height 17
type input "[PERSON_NAME]"
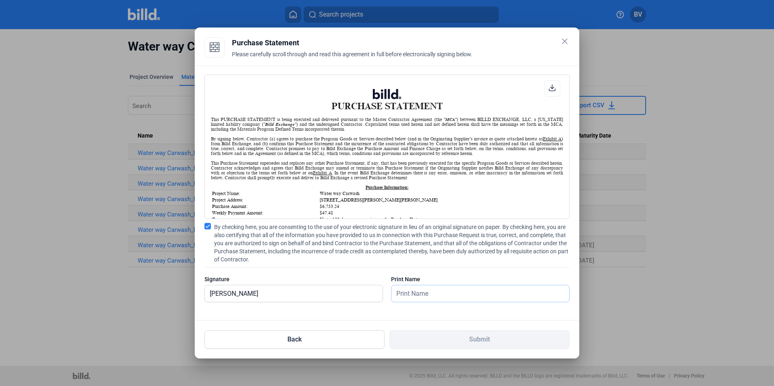
type input "[PERSON_NAME]"
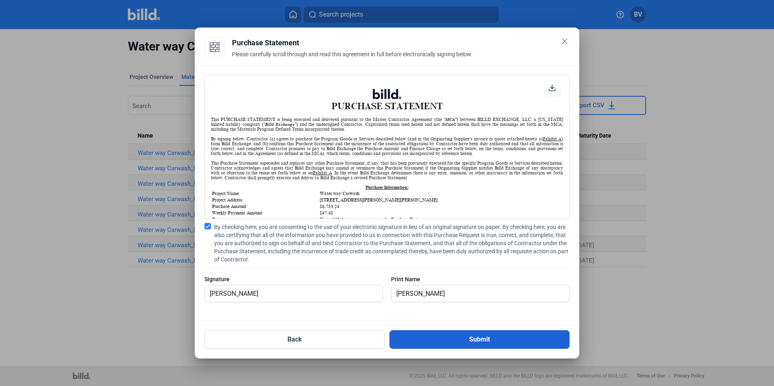
click at [406, 336] on button "Submit" at bounding box center [480, 340] width 180 height 19
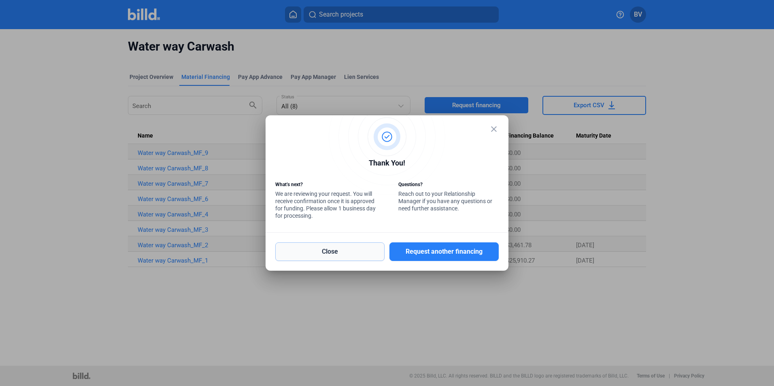
click at [311, 255] on button "Close" at bounding box center [329, 252] width 109 height 19
